Goal: Obtain resource: Obtain resource

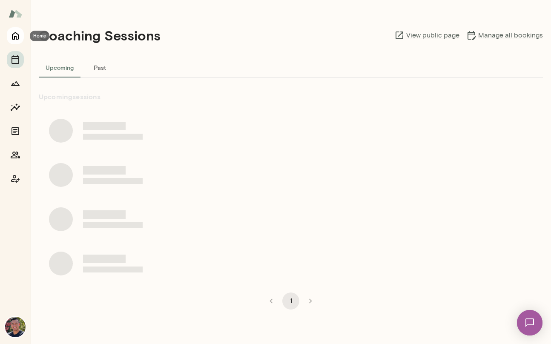
click at [18, 39] on icon "Home" at bounding box center [15, 36] width 7 height 8
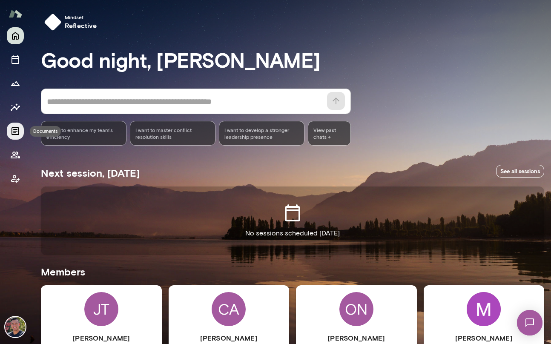
click at [13, 127] on icon "Documents" at bounding box center [15, 131] width 10 height 10
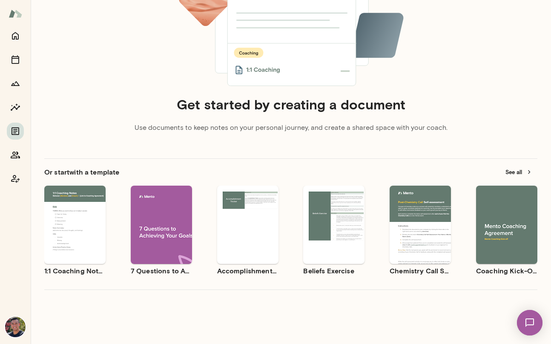
scroll to position [121, 0]
click at [491, 215] on icon "button" at bounding box center [489, 218] width 6 height 6
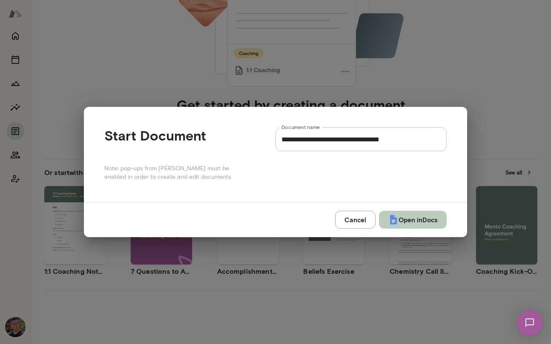
click at [397, 222] on button "Open in Docs" at bounding box center [413, 220] width 68 height 18
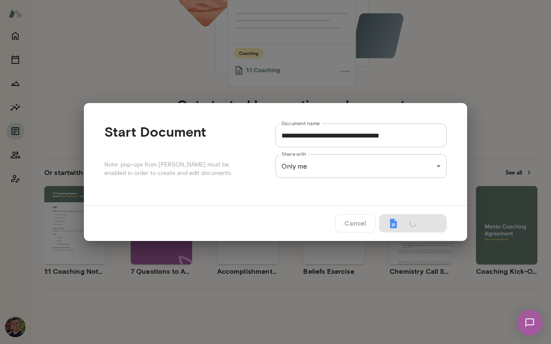
click at [347, 307] on div "**********" at bounding box center [275, 172] width 551 height 344
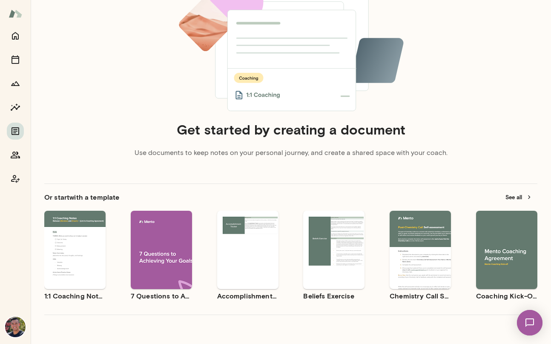
scroll to position [101, 0]
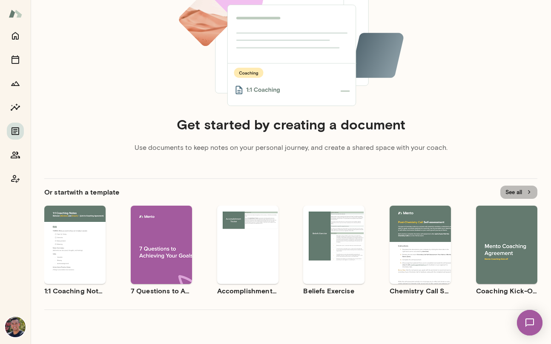
click at [511, 192] on button "See all" at bounding box center [518, 192] width 37 height 13
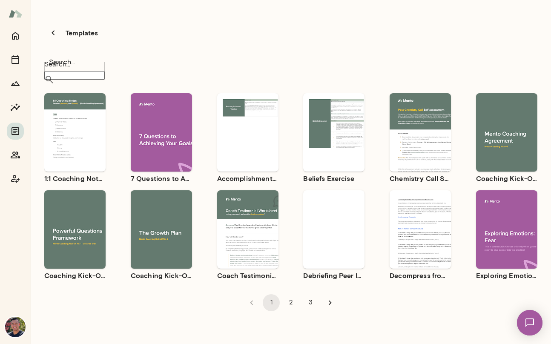
click at [328, 298] on icon "Go to next page" at bounding box center [329, 302] width 9 height 9
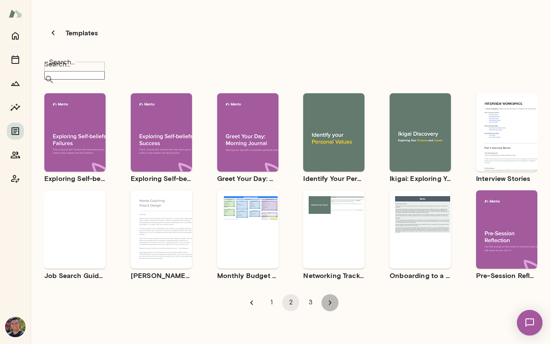
click at [329, 300] on icon "Go to next page" at bounding box center [330, 302] width 3 height 5
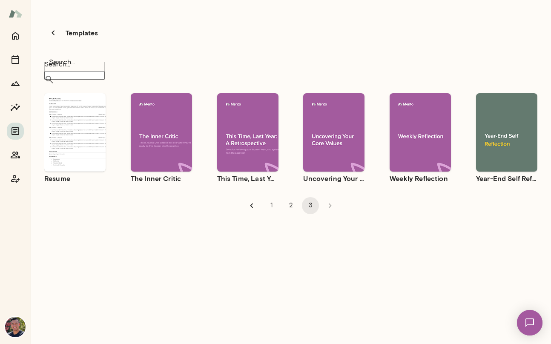
click at [62, 104] on div "Use template Preview" at bounding box center [74, 132] width 61 height 78
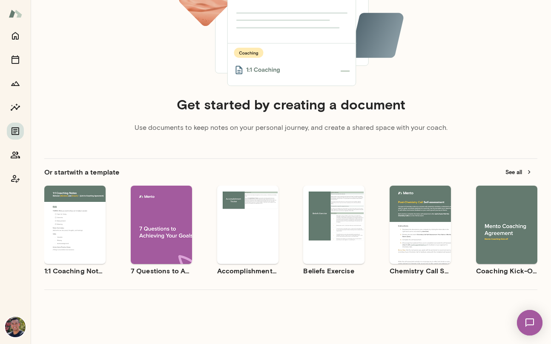
scroll to position [121, 0]
click at [164, 219] on span "Use template" at bounding box center [166, 218] width 31 height 7
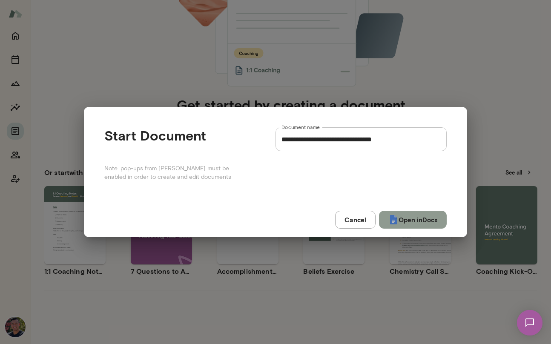
click at [406, 216] on button "Open in Docs" at bounding box center [413, 220] width 68 height 18
